Goal: Information Seeking & Learning: Learn about a topic

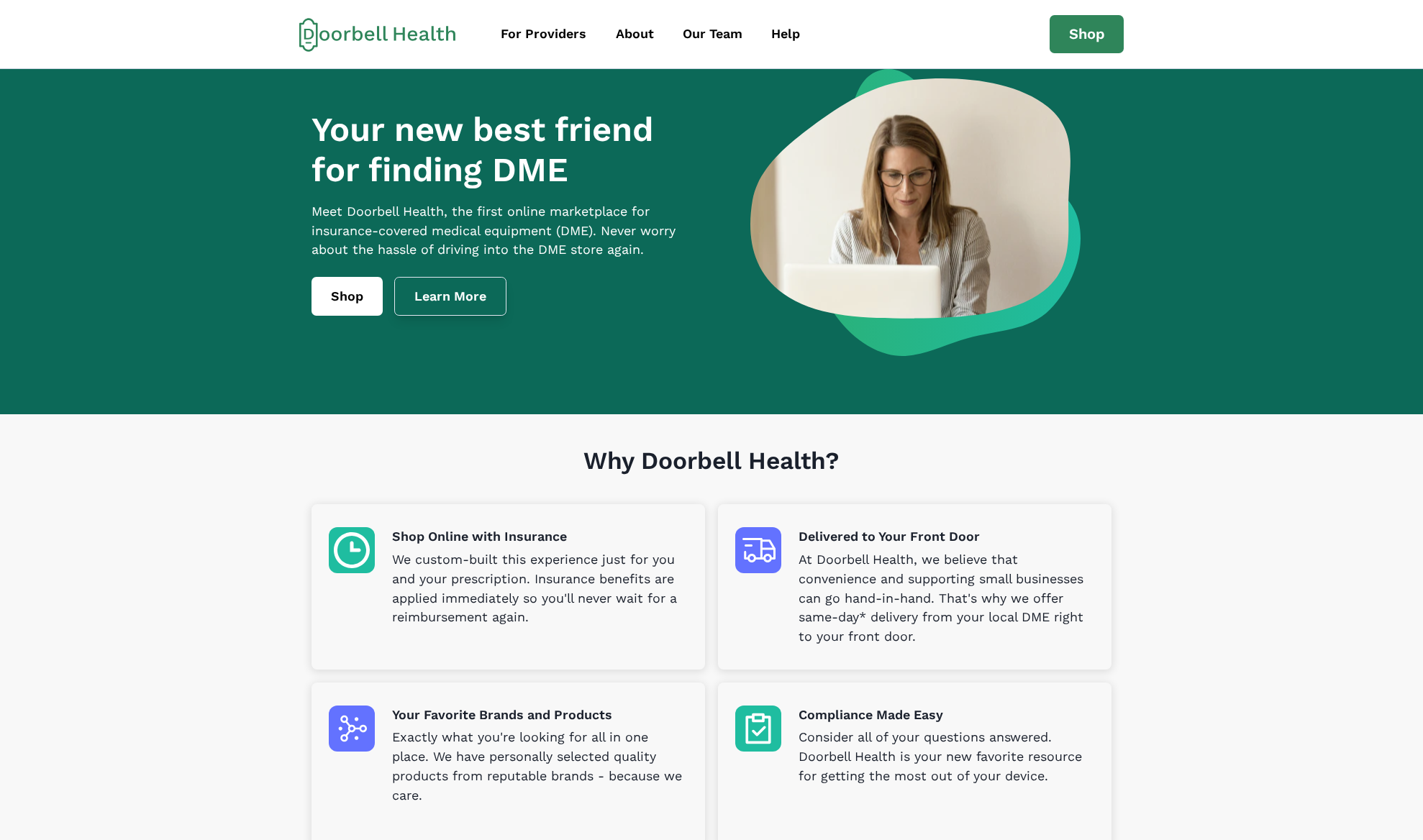
click at [473, 316] on link "Learn More" at bounding box center [450, 297] width 112 height 39
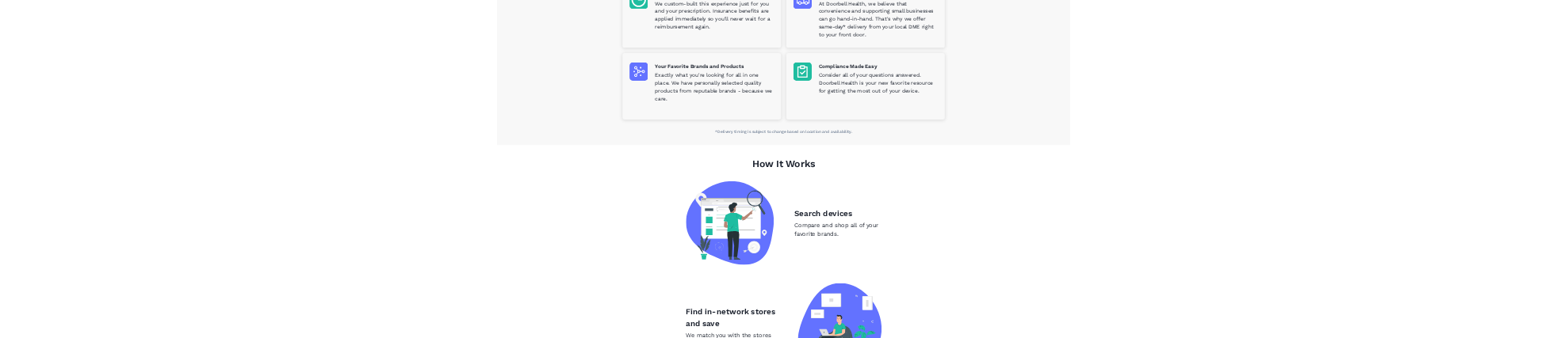
scroll to position [76, 0]
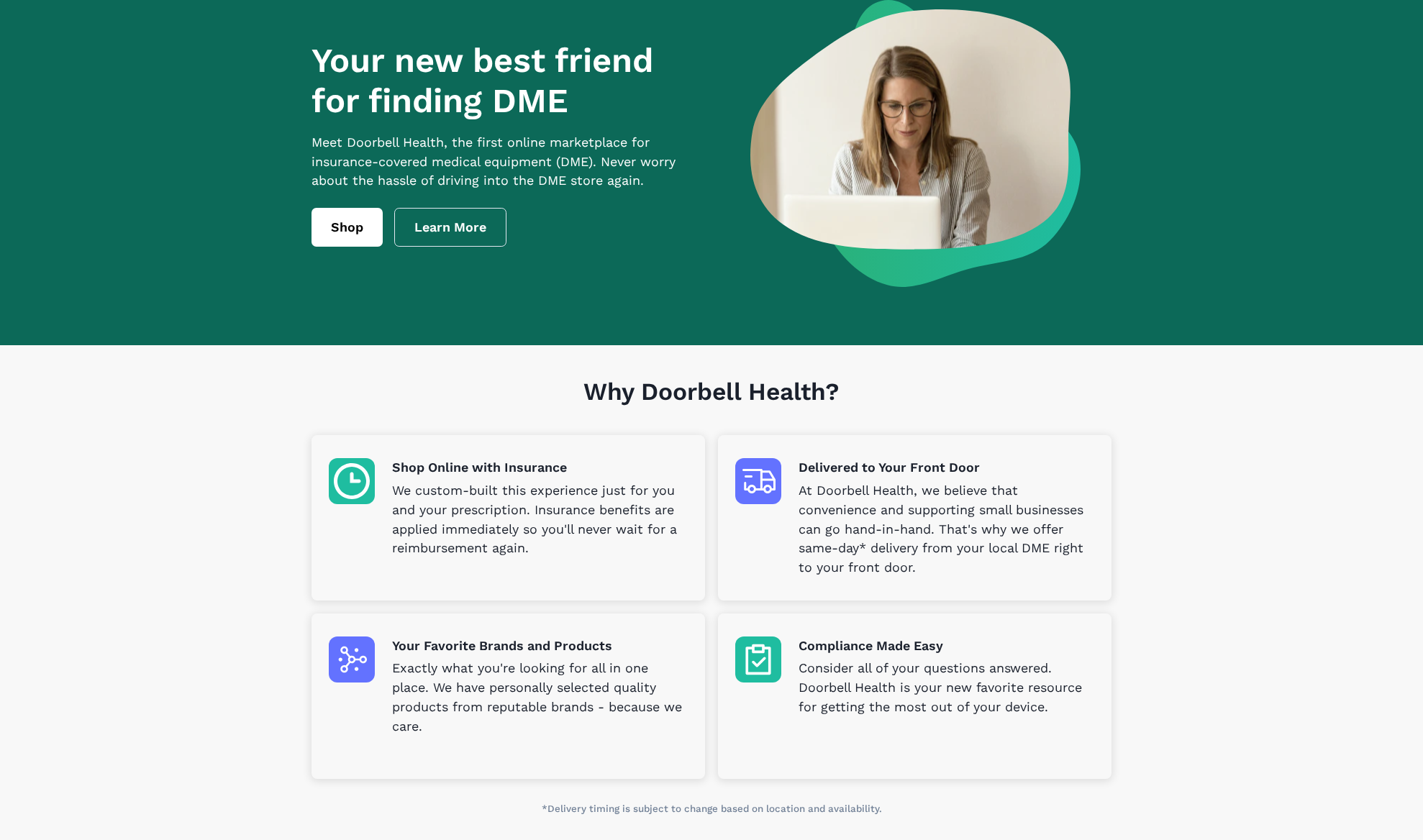
click at [1346, 422] on section "Why Doorbell Health? Shop Online with Insurance We custom-built this experience…" at bounding box center [711, 594] width 1423 height 497
click at [1296, 338] on section "Your new best friend for finding DME Meet [PERSON_NAME] Health, the first onlin…" at bounding box center [711, 173] width 1423 height 345
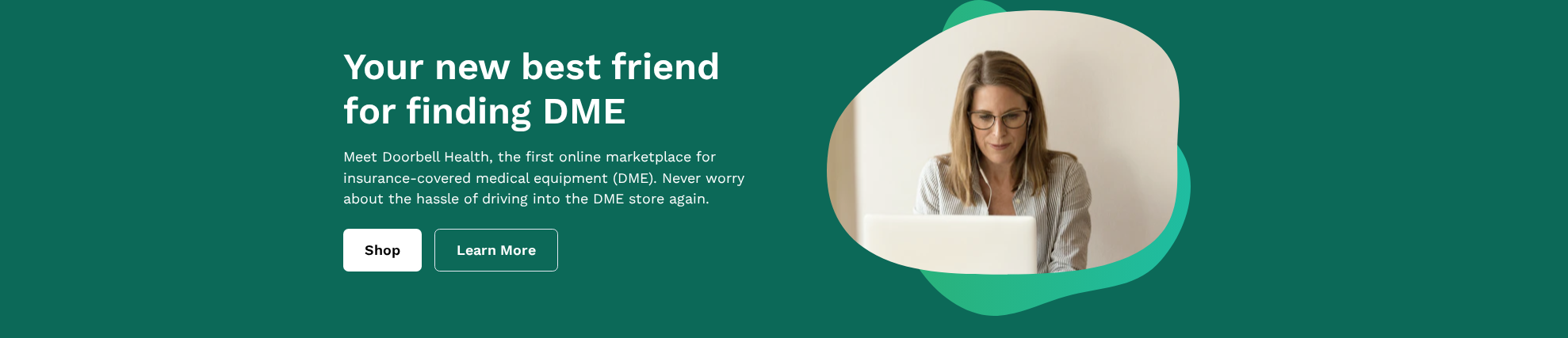
click at [1430, 86] on section "Your new best friend for finding DME Meet [PERSON_NAME] Health, the first onlin…" at bounding box center [784, 190] width 1568 height 380
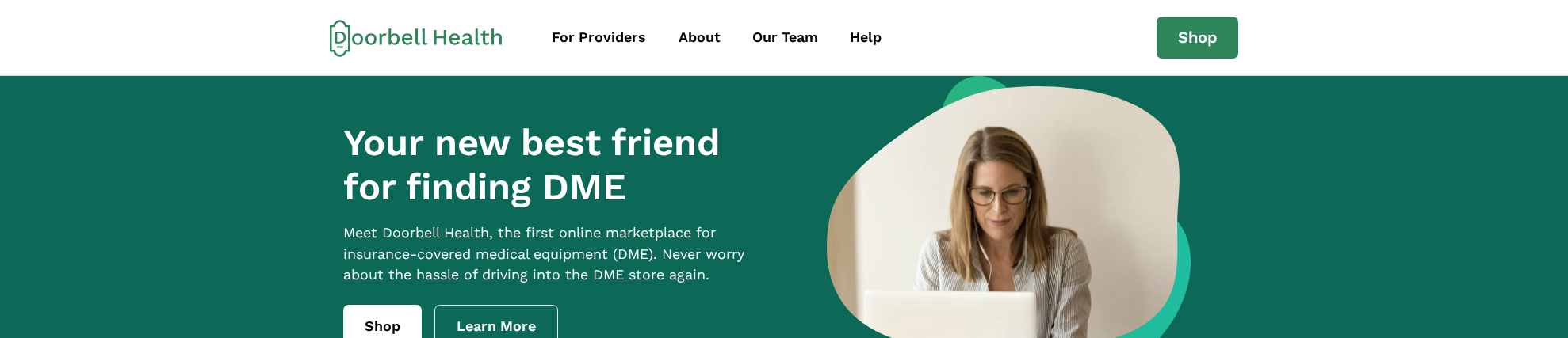
click at [565, 238] on div "Your new best friend for finding DME Meet [PERSON_NAME] Health, the first onlin…" at bounding box center [559, 234] width 431 height 227
